Goal: Find specific page/section: Find specific page/section

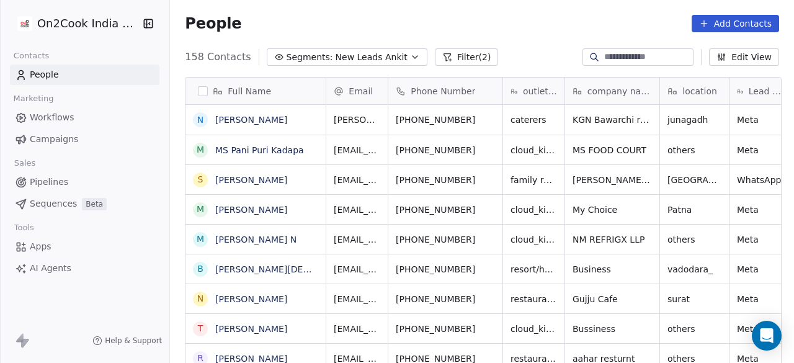
scroll to position [310, 617]
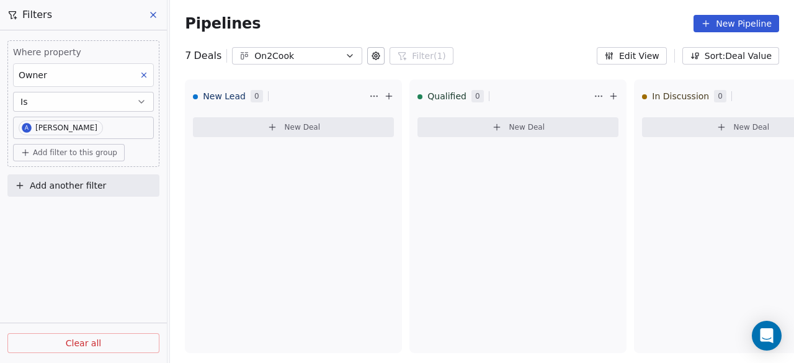
scroll to position [529, 0]
